Goal: Information Seeking & Learning: Learn about a topic

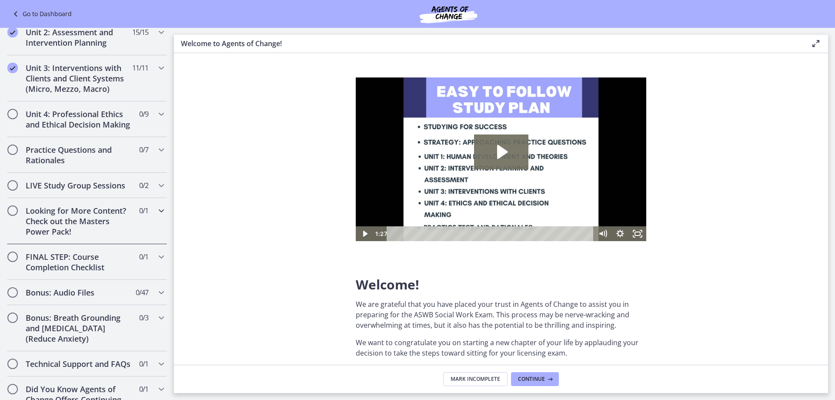
scroll to position [486, 0]
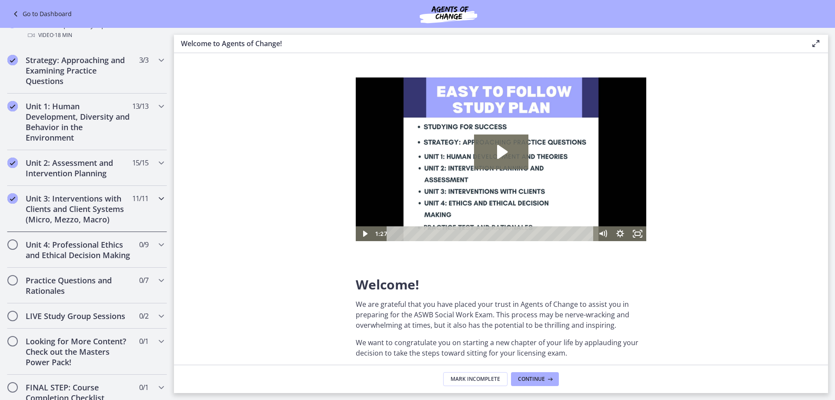
click at [121, 222] on h2 "Unit 3: Interventions with Clients and Client Systems (Micro, Mezzo, Macro)" at bounding box center [79, 208] width 106 height 31
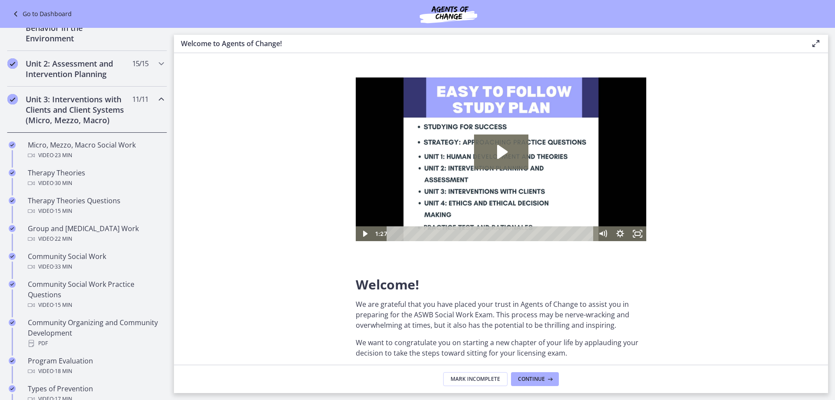
scroll to position [182, 0]
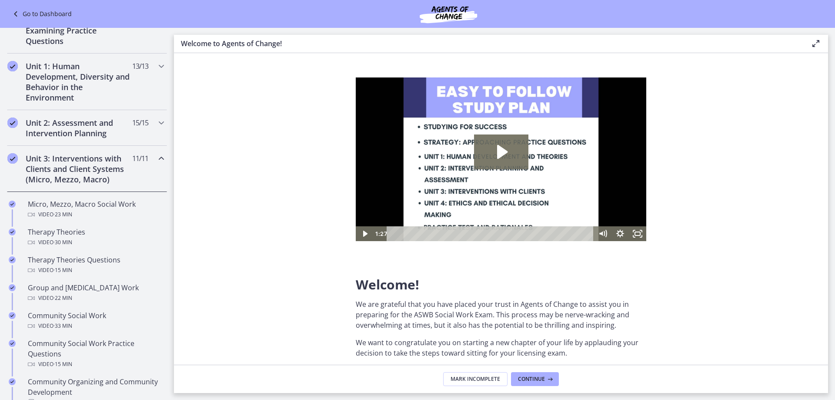
click at [126, 170] on div "Unit 3: Interventions with Clients and Client Systems (Micro, Mezzo, Macro) 11 …" at bounding box center [87, 169] width 160 height 46
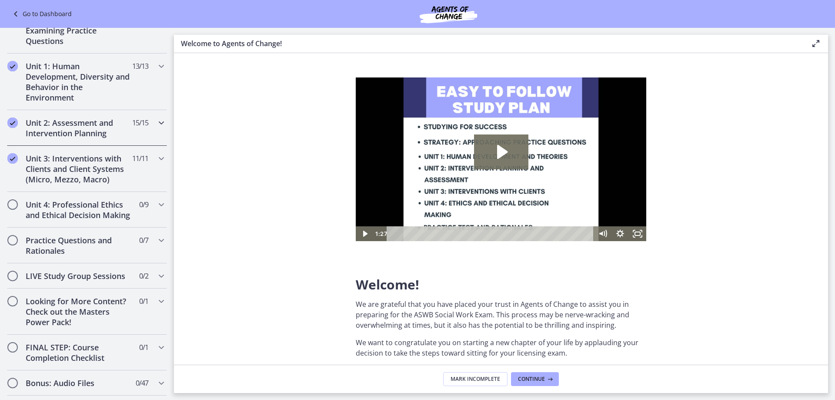
click at [111, 128] on h2 "Unit 2: Assessment and Intervention Planning" at bounding box center [79, 127] width 106 height 21
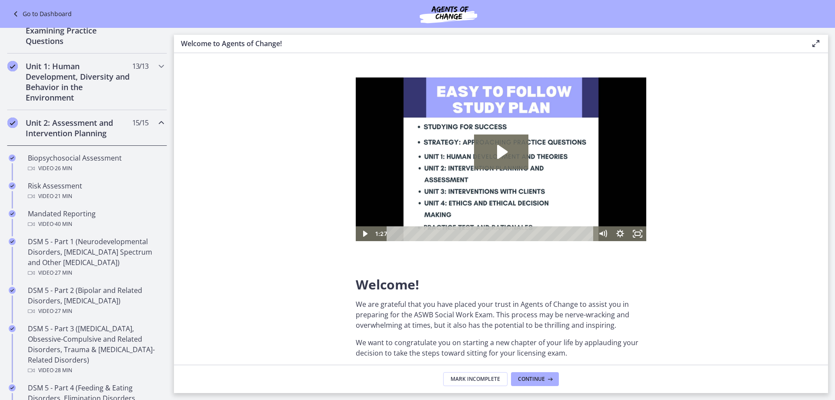
click at [101, 128] on h2 "Unit 2: Assessment and Intervention Planning" at bounding box center [79, 127] width 106 height 21
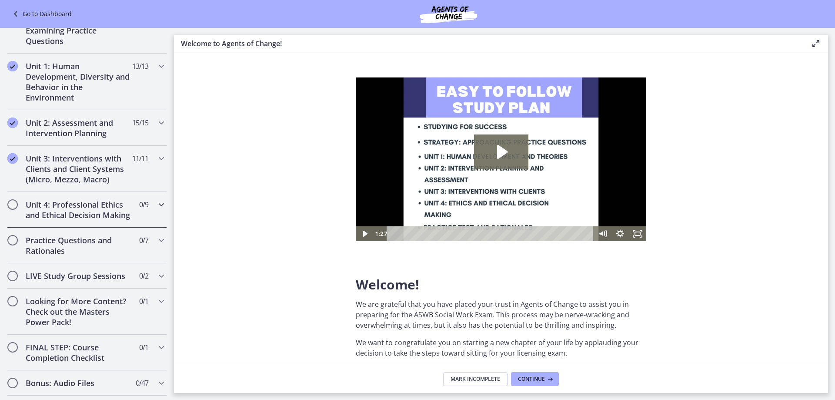
click at [89, 210] on h2 "Unit 4: Professional Ethics and Ethical Decision Making" at bounding box center [79, 209] width 106 height 21
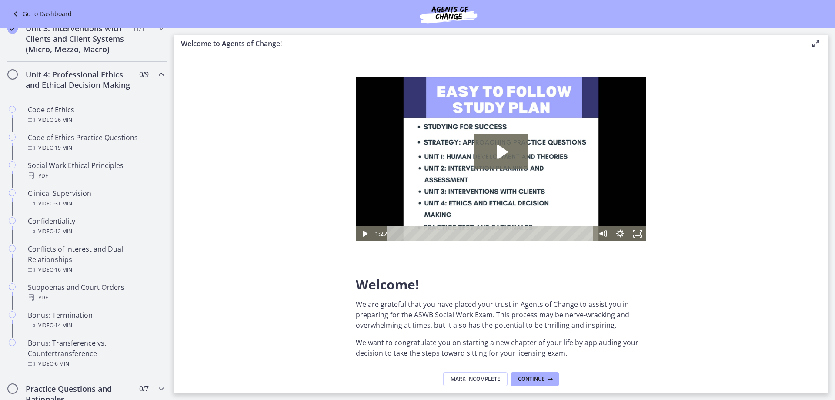
scroll to position [312, 0]
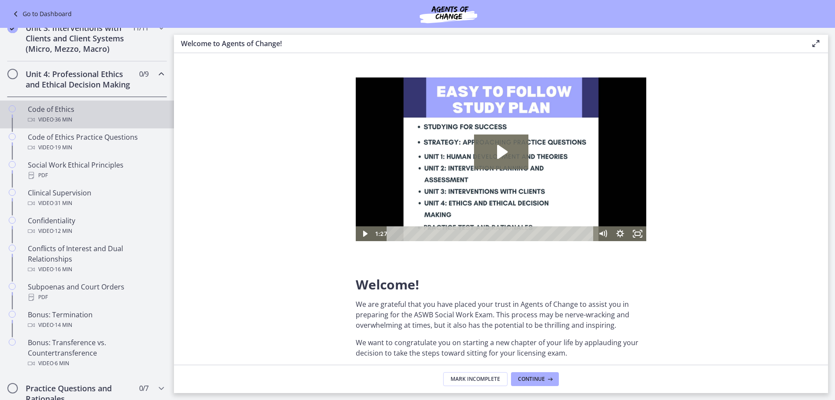
click at [65, 125] on span "· 36 min" at bounding box center [63, 119] width 19 height 10
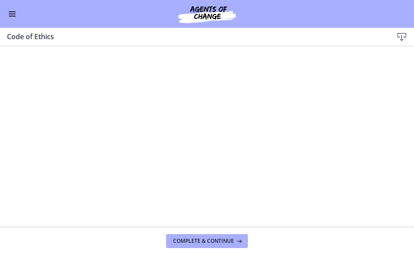
scroll to position [44, 0]
click at [214, 134] on div at bounding box center [207, 126] width 395 height 247
click at [156, 118] on div at bounding box center [207, 126] width 395 height 247
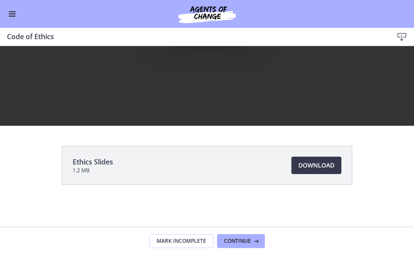
scroll to position [0, 0]
click at [245, 239] on span "Continue" at bounding box center [237, 241] width 27 height 7
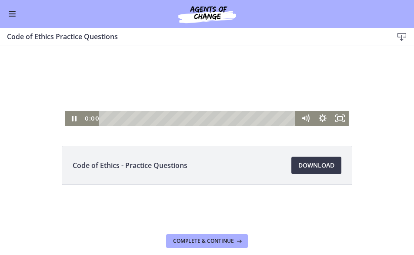
scroll to position [20, 0]
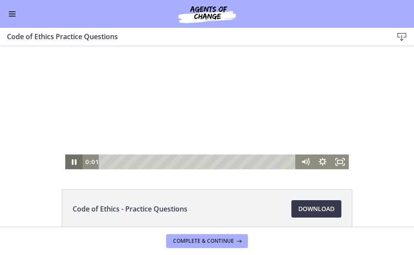
click at [75, 161] on icon "Pause" at bounding box center [73, 161] width 17 height 15
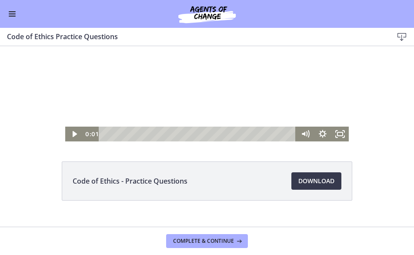
scroll to position [63, 0]
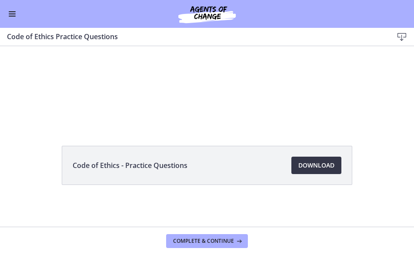
click at [332, 160] on link "Download Opens in a new window" at bounding box center [316, 165] width 50 height 17
